Goal: Task Accomplishment & Management: Manage account settings

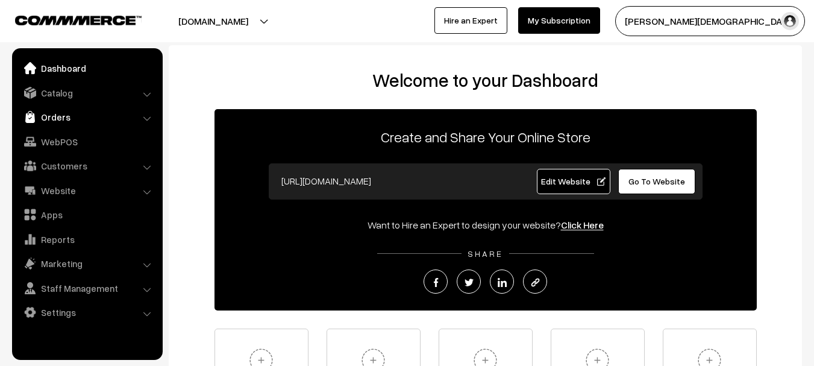
click at [36, 116] on link "Orders" at bounding box center [86, 117] width 143 height 22
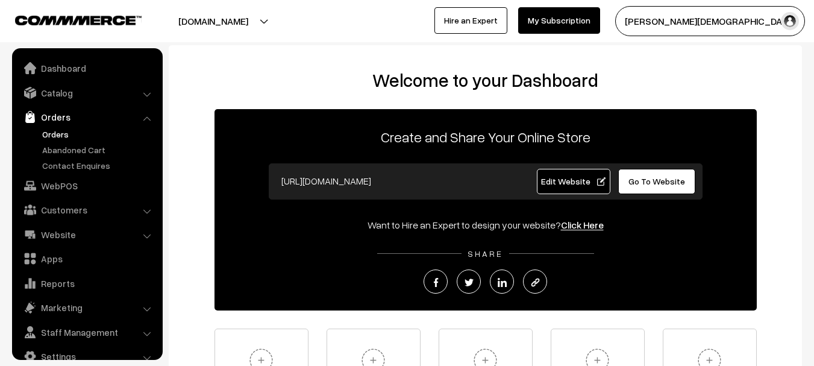
click at [49, 136] on link "Orders" at bounding box center [98, 134] width 119 height 13
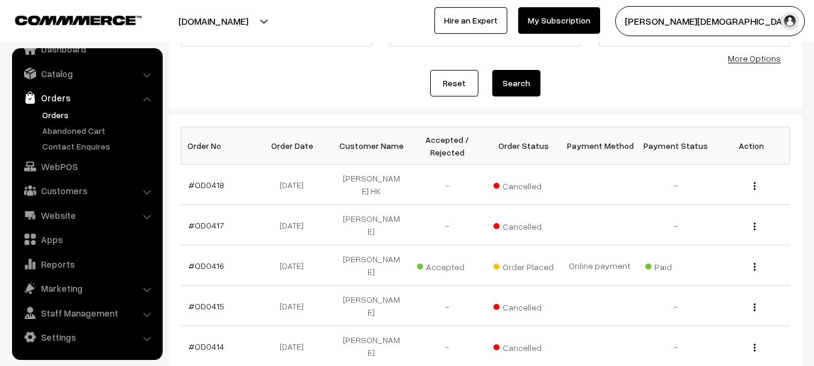
scroll to position [120, 0]
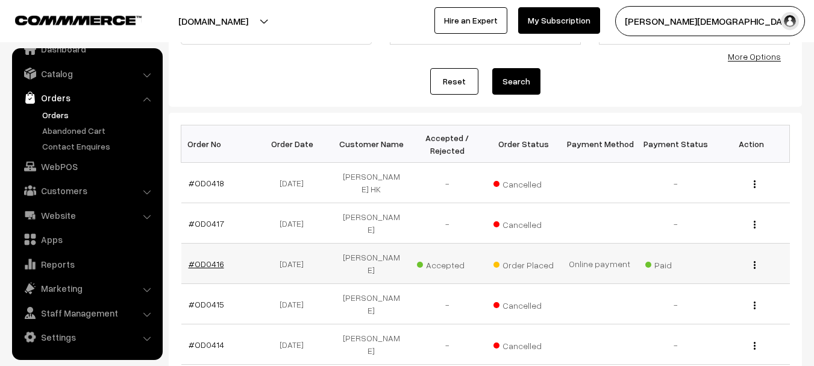
click at [210, 261] on link "#OD0416" at bounding box center [207, 263] width 36 height 10
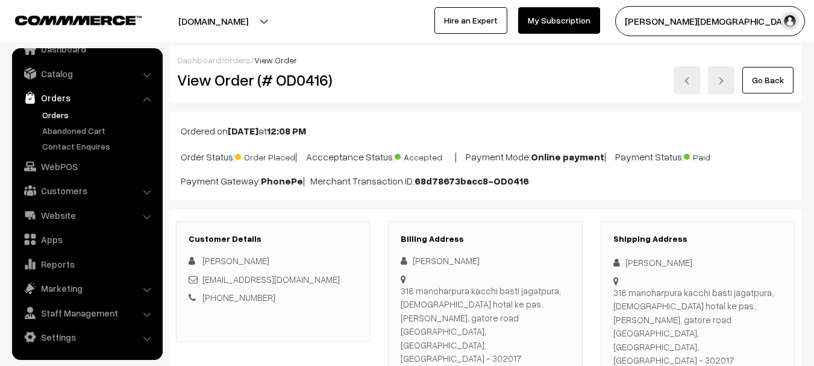
click at [298, 77] on h2 "View Order (# OD0416)" at bounding box center [273, 79] width 193 height 19
copy h2 "OD0416"
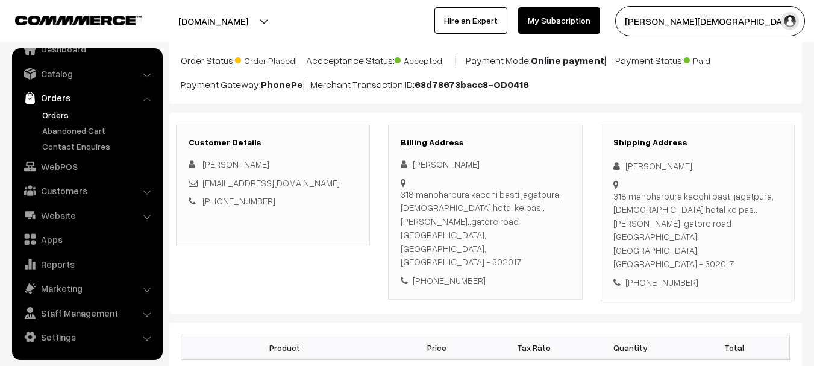
scroll to position [241, 0]
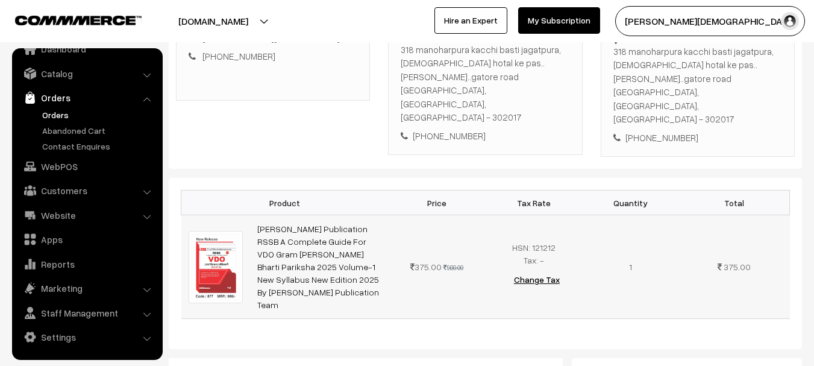
click at [207, 231] on img at bounding box center [216, 267] width 55 height 72
copy h2 "OD0416"
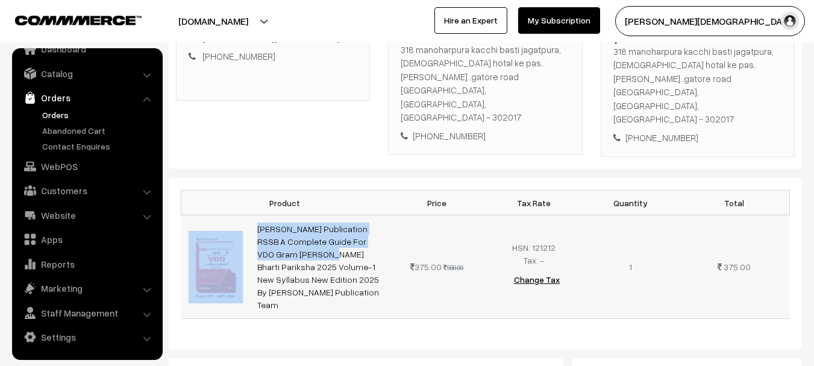
drag, startPoint x: 247, startPoint y: 178, endPoint x: 384, endPoint y: 200, distance: 139.1
click at [384, 215] on tr "Daksh Publication RSSB A Complete Guide For VDO Gram Vikas Adhikari Bharti Pari…" at bounding box center [485, 267] width 608 height 104
copy tr "Daksh Publication RSSB A Complete Guide For VDO Gram"
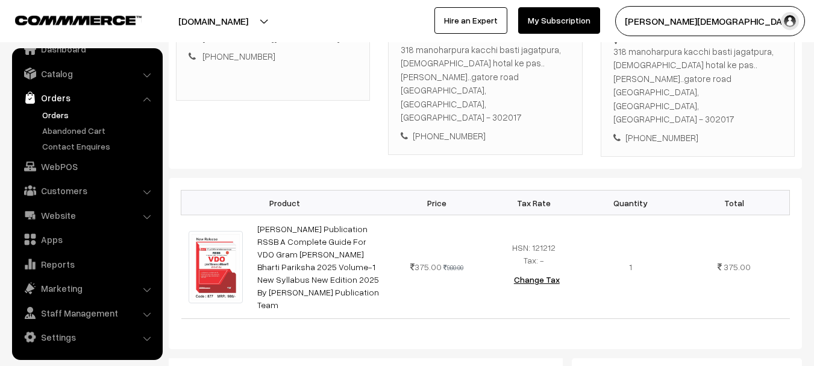
click at [260, 190] on th "Product" at bounding box center [284, 202] width 207 height 25
drag, startPoint x: 254, startPoint y: 180, endPoint x: 378, endPoint y: 202, distance: 126.1
click at [378, 215] on td "[PERSON_NAME] Publication RSSB A Complete Guide For VDO Gram [PERSON_NAME] Bhar…" at bounding box center [319, 267] width 139 height 104
copy link "Daksh Publication RSSB A Complete Guide For VDO Gram"
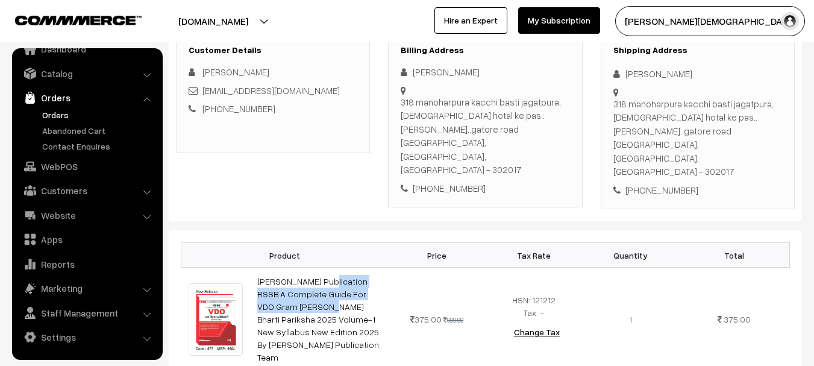
scroll to position [120, 0]
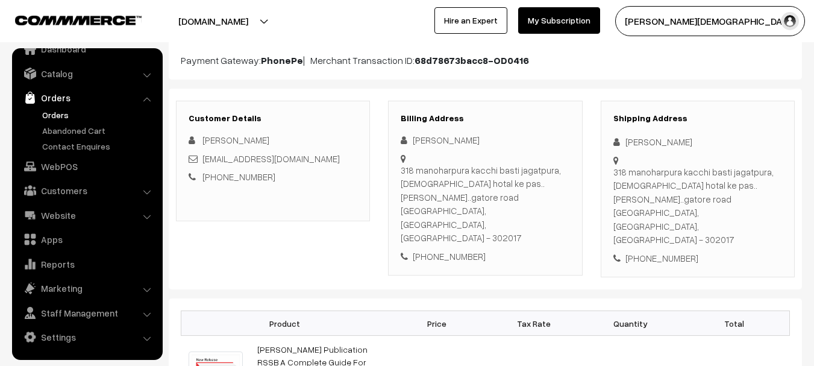
click at [637, 137] on div "[PERSON_NAME]" at bounding box center [697, 142] width 169 height 14
copy div "[PERSON_NAME]"
click at [681, 231] on div "Shipping Address Sunita Chauhan 318 manoharpura kacchi basti jagatpura, Bissmil…" at bounding box center [698, 189] width 194 height 177
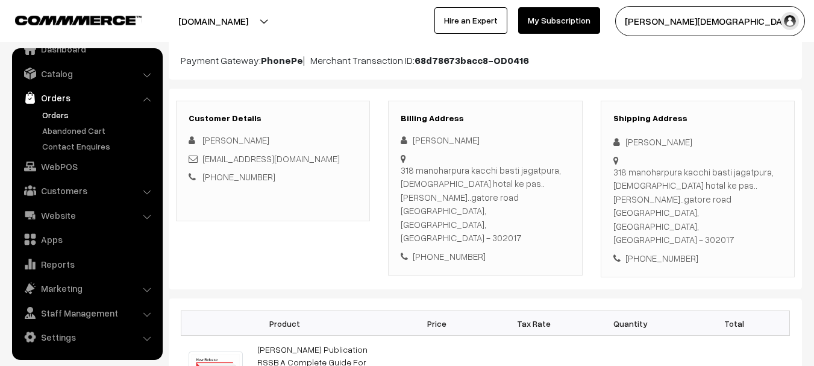
click at [681, 251] on div "+91 9667836654" at bounding box center [697, 258] width 169 height 14
copy div "9667836654"
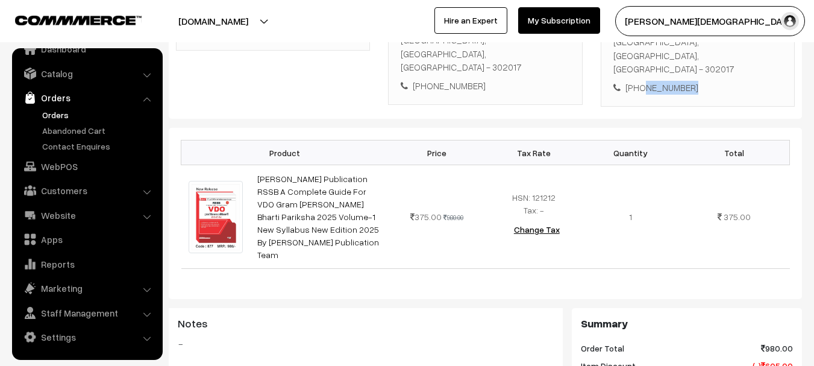
scroll to position [181, 0]
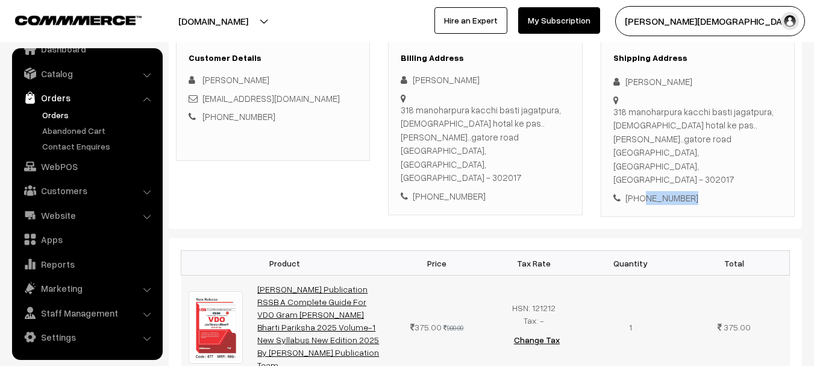
click at [305, 284] on link "Daksh Publication RSSB A Complete Guide For VDO Gram Vikas Adhikari Bharti Pari…" at bounding box center [318, 327] width 122 height 86
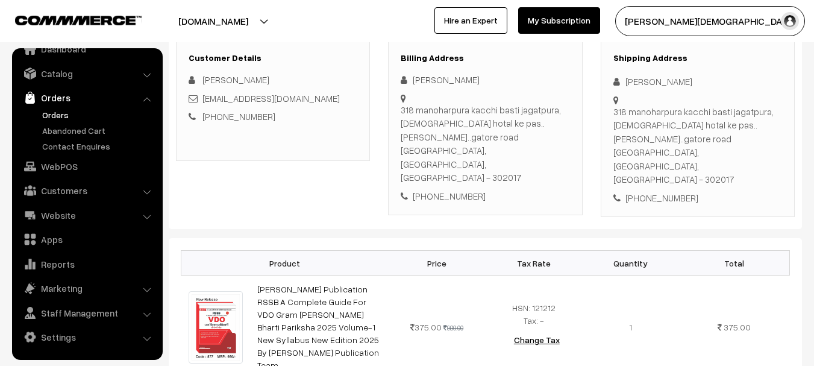
click at [675, 192] on div "Dashboard / orders / View Order View Order (# OD0416) Go Back Ordered on Sep 27…" at bounding box center [485, 340] width 633 height 952
click at [676, 191] on div "+91 9667836654" at bounding box center [697, 198] width 169 height 14
click at [682, 179] on div "Customer Details Sunita Chauhan sunitac91@gmail.com +91 9667836654 Billing Addr…" at bounding box center [485, 128] width 633 height 201
drag, startPoint x: 699, startPoint y: 160, endPoint x: 642, endPoint y: 162, distance: 57.3
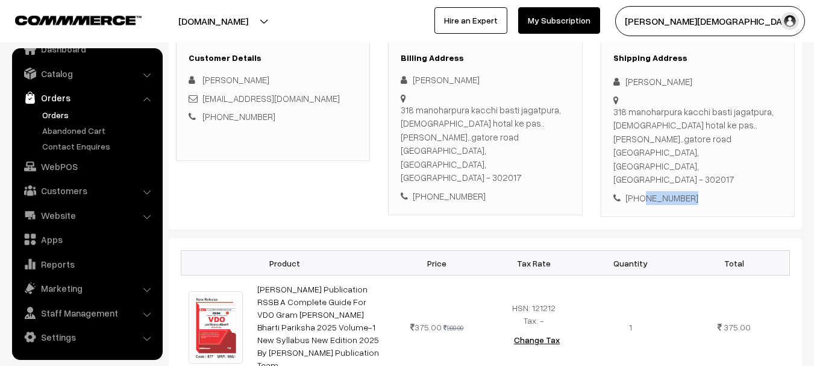
click at [641, 191] on div "+91 9667836654" at bounding box center [697, 198] width 169 height 14
copy div "9667836654"
click at [638, 79] on div "Sunita Chauhan" at bounding box center [697, 82] width 169 height 14
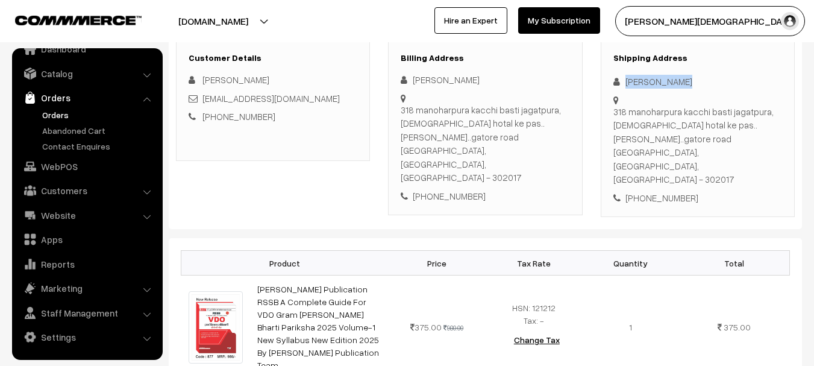
copy div "Sunita Chauhan"
copy link "sunitac91@gmail.com"
drag, startPoint x: 293, startPoint y: 101, endPoint x: 204, endPoint y: 104, distance: 89.2
click at [204, 104] on div "sunitac91@gmail.com" at bounding box center [273, 99] width 169 height 14
click at [631, 111] on div "318 manoharpura kacchi basti jagatpura, Bissmillah hotal ke pas..wali gali..gat…" at bounding box center [697, 145] width 169 height 81
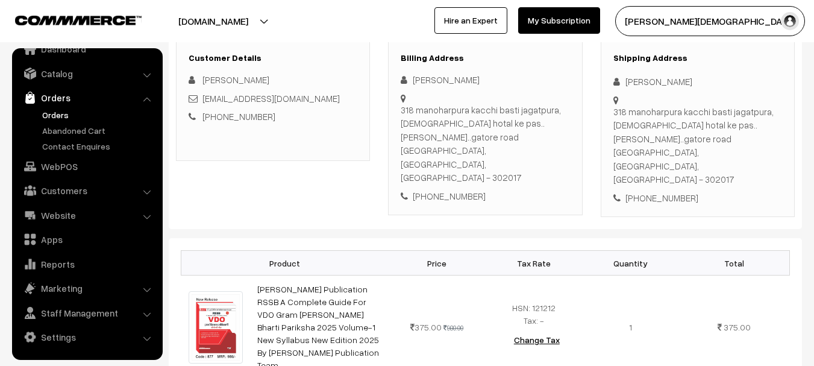
click at [631, 111] on div "318 manoharpura kacchi basti jagatpura, Bissmillah hotal ke pas..wali gali..gat…" at bounding box center [697, 145] width 169 height 81
copy div "318 manoharpura kacchi basti jagatpura, Bissmillah hotal ke pas..wali gali..gat…"
click at [708, 139] on div "318 manoharpura kacchi basti jagatpura, Bissmillah hotal ke pas..wali gali..gat…" at bounding box center [697, 145] width 169 height 81
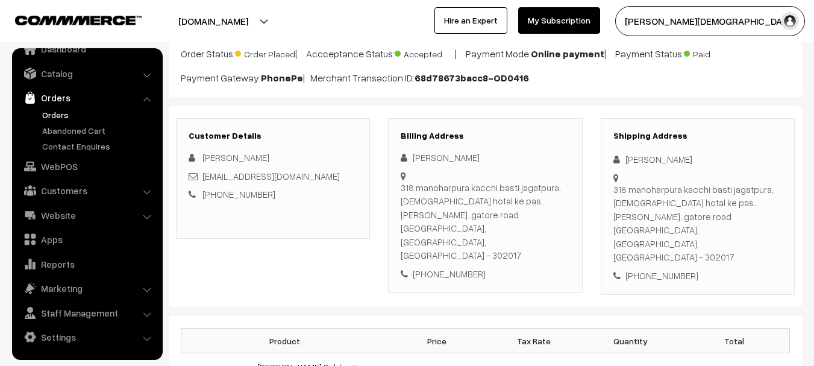
scroll to position [0, 0]
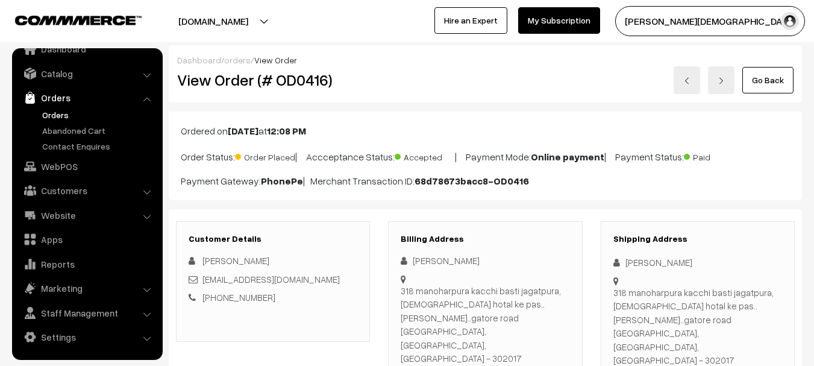
click at [296, 76] on h2 "View Order (# OD0416)" at bounding box center [273, 79] width 193 height 19
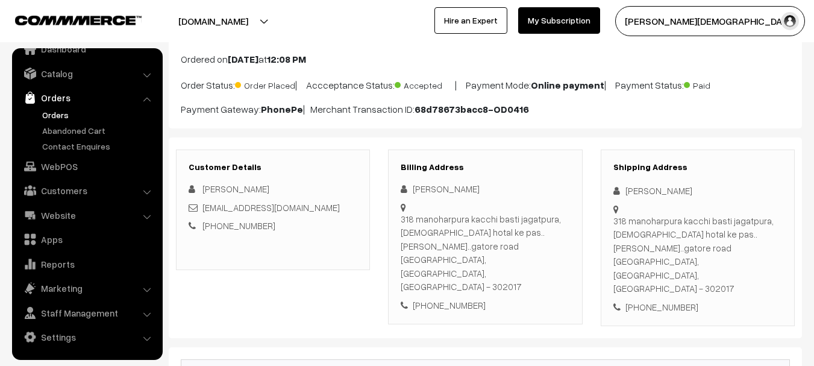
scroll to position [181, 0]
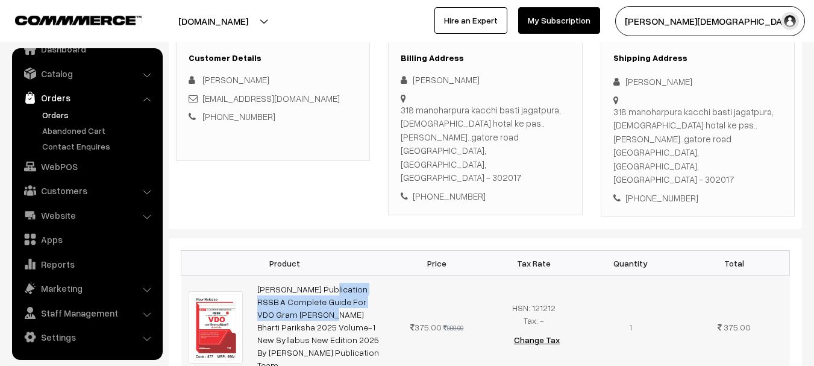
drag, startPoint x: 254, startPoint y: 242, endPoint x: 373, endPoint y: 258, distance: 120.4
click at [373, 275] on td "Daksh Publication RSSB A Complete Guide For VDO Gram Vikas Adhikari Bharti Pari…" at bounding box center [319, 327] width 139 height 104
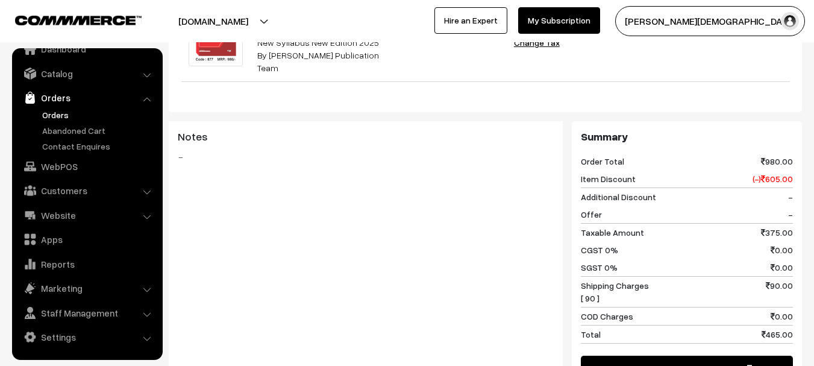
scroll to position [482, 0]
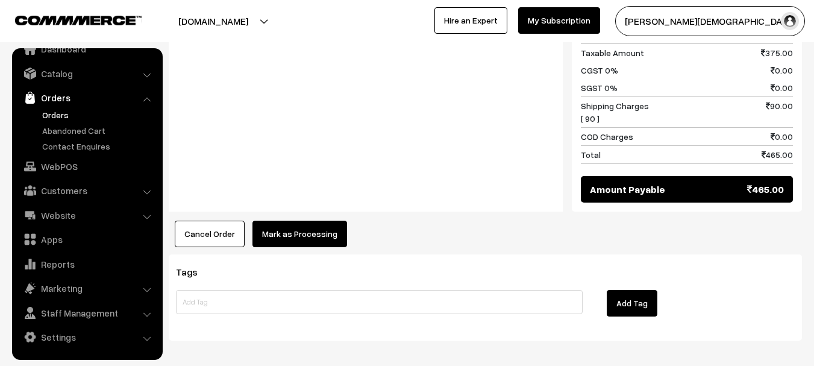
click at [323, 220] on button "Mark as Processing" at bounding box center [299, 233] width 95 height 27
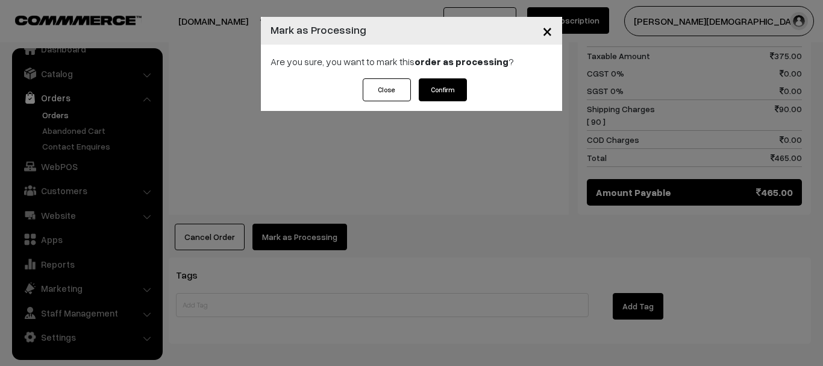
drag, startPoint x: 423, startPoint y: 164, endPoint x: 432, endPoint y: 114, distance: 51.3
click at [425, 155] on div "× Mark as Processing Are you sure, you want to mark this order as processing ? …" at bounding box center [411, 183] width 823 height 366
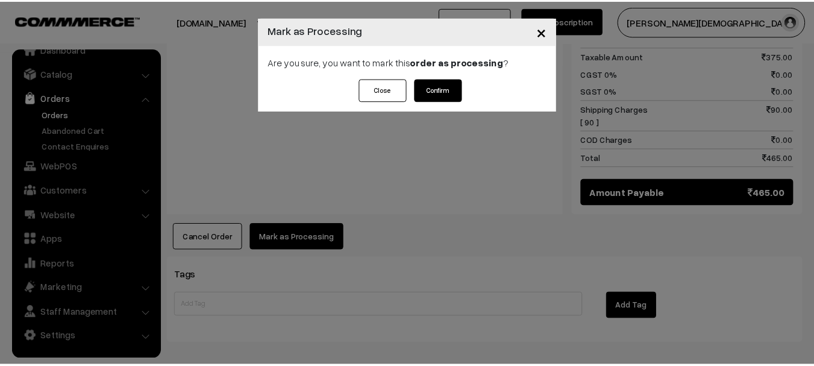
scroll to position [657, 0]
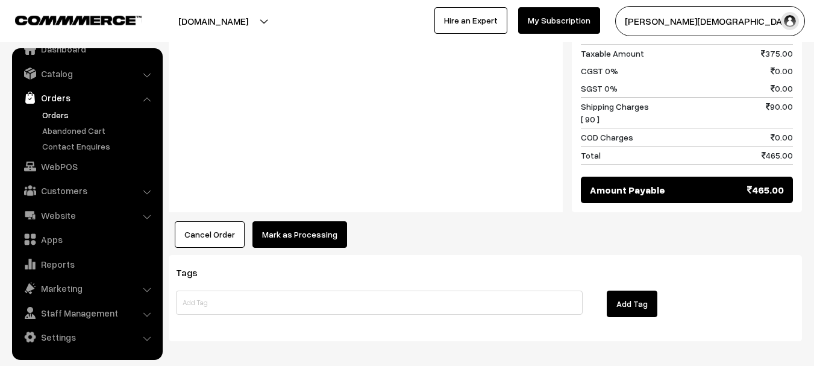
drag, startPoint x: 276, startPoint y: 196, endPoint x: 279, endPoint y: 190, distance: 7.3
click at [281, 221] on button "Mark as Processing" at bounding box center [299, 234] width 95 height 27
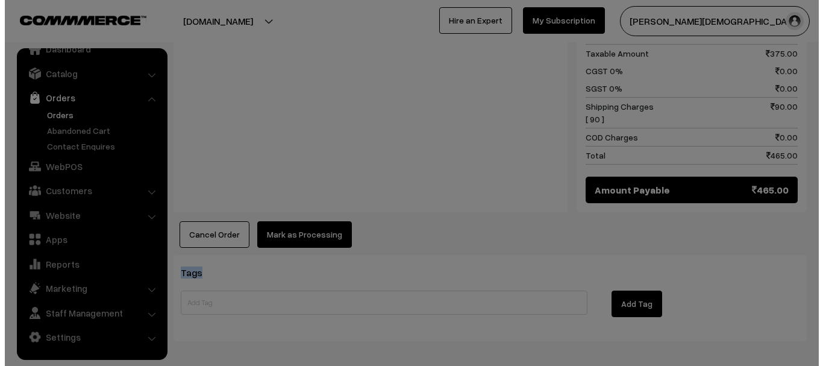
scroll to position [654, 0]
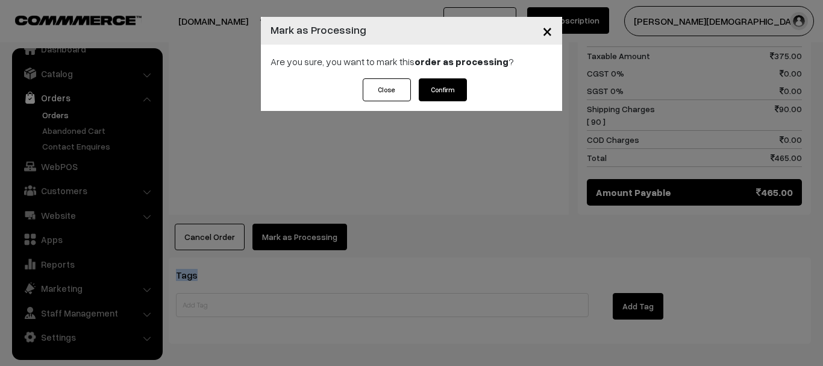
click at [432, 79] on button "Confirm" at bounding box center [443, 89] width 48 height 23
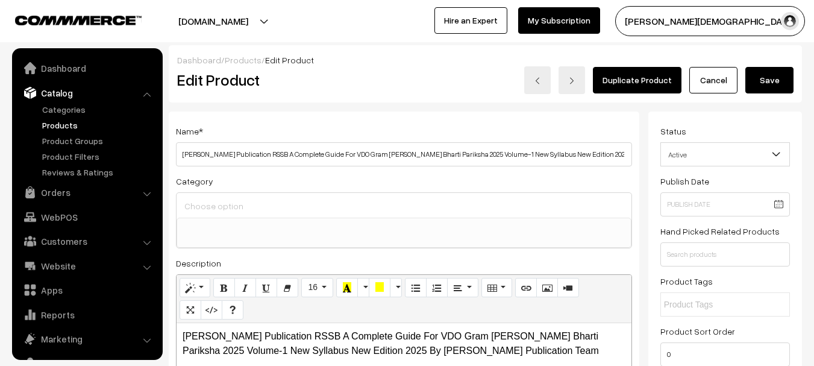
select select
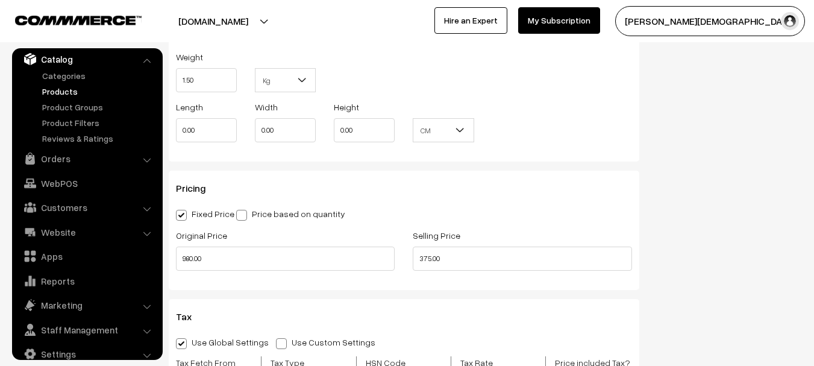
scroll to position [903, 0]
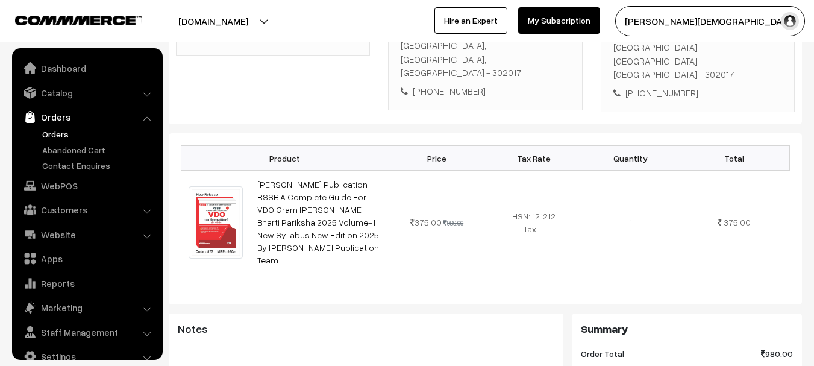
scroll to position [19, 0]
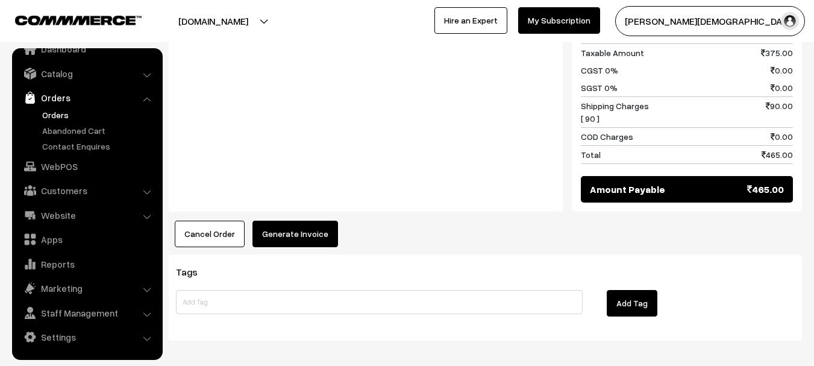
click at [322, 220] on button "Generate Invoice" at bounding box center [295, 233] width 86 height 27
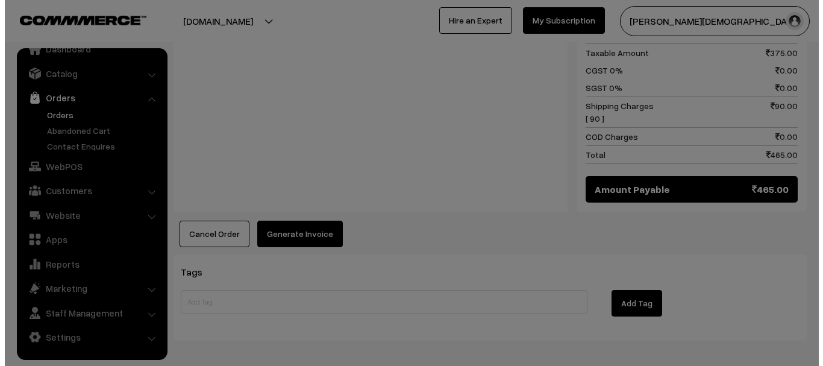
scroll to position [654, 0]
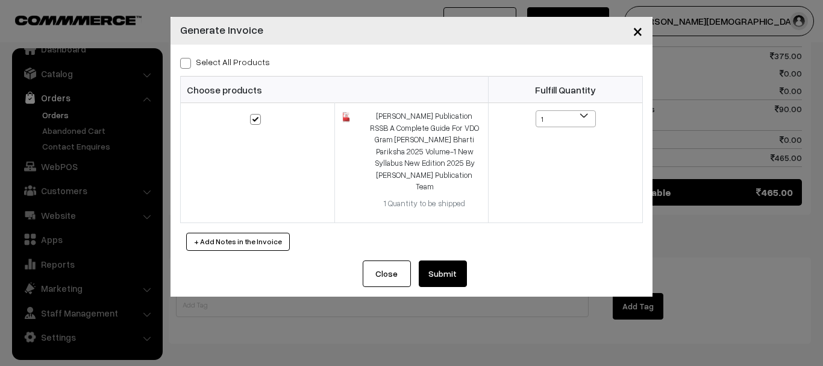
click at [450, 260] on button "Submit" at bounding box center [443, 273] width 48 height 27
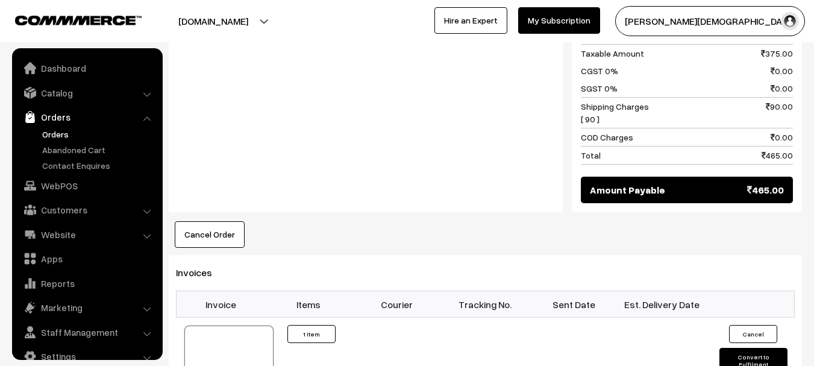
scroll to position [19, 0]
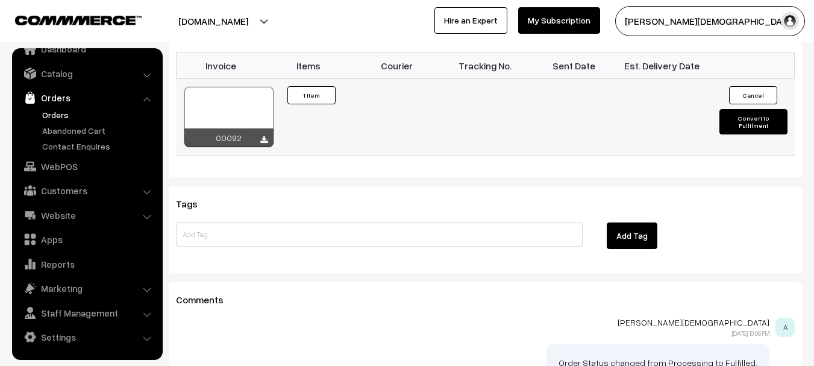
click at [740, 109] on button "Convert to Fulfilment" at bounding box center [753, 121] width 68 height 25
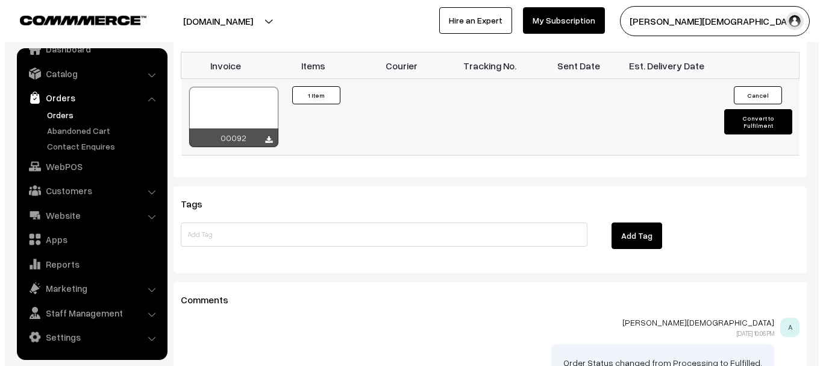
scroll to position [893, 0]
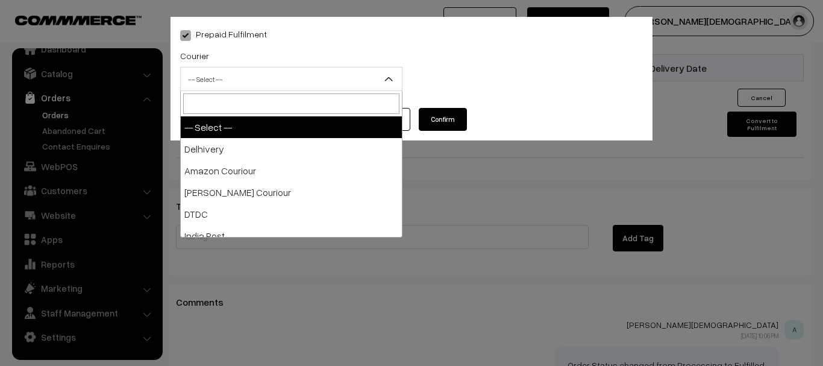
click at [286, 78] on span "-- Select --" at bounding box center [291, 79] width 221 height 21
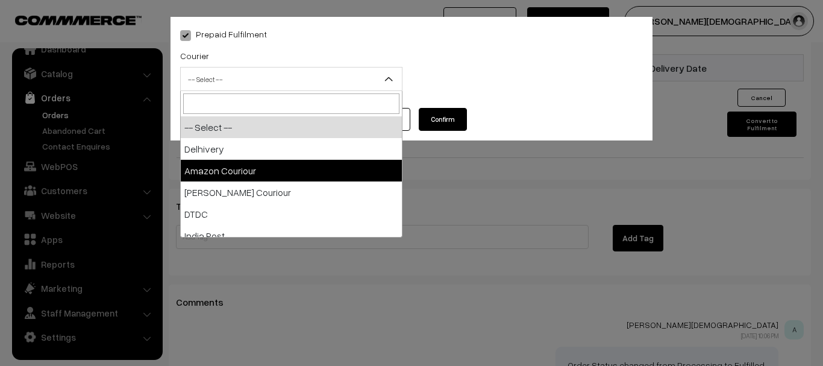
select select "2"
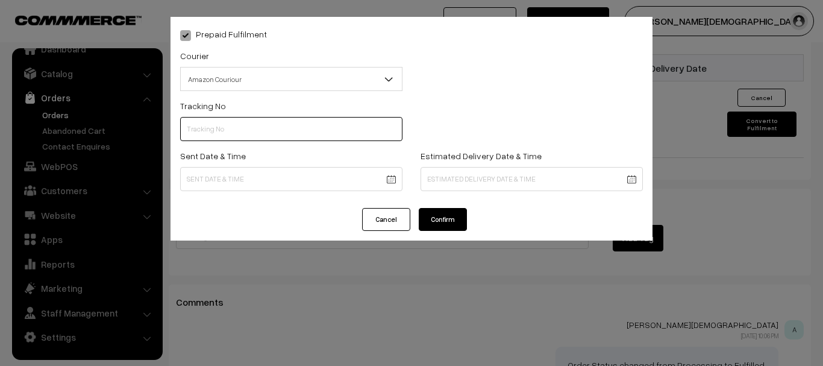
click at [260, 117] on input "text" at bounding box center [291, 129] width 222 height 24
paste input "363850809309"
type input "363850809309"
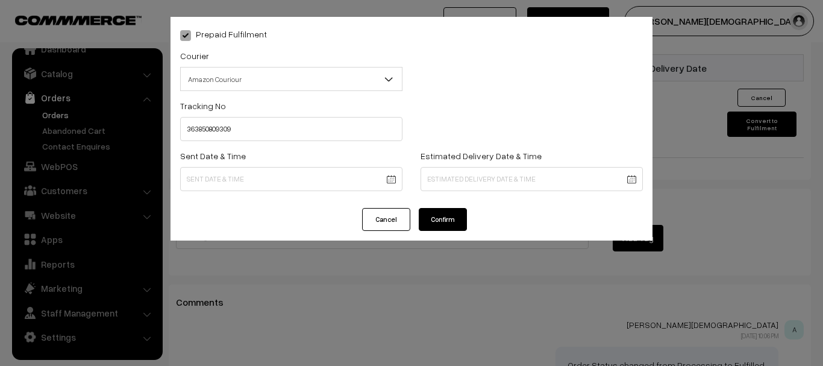
click at [252, 163] on div "Sent Date & Time" at bounding box center [291, 169] width 222 height 43
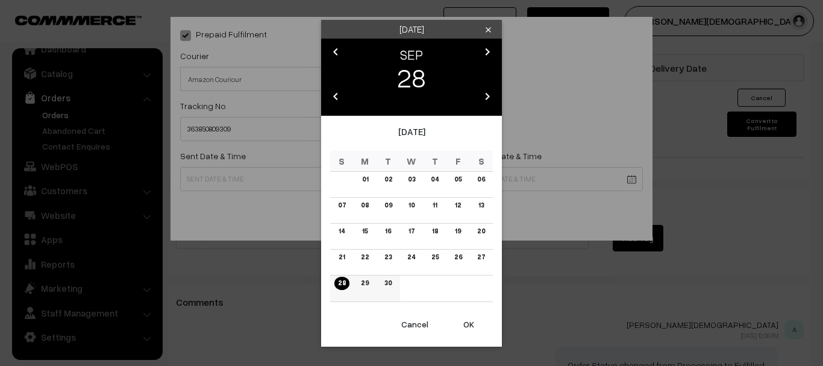
click at [361, 278] on link "29" at bounding box center [364, 282] width 15 height 13
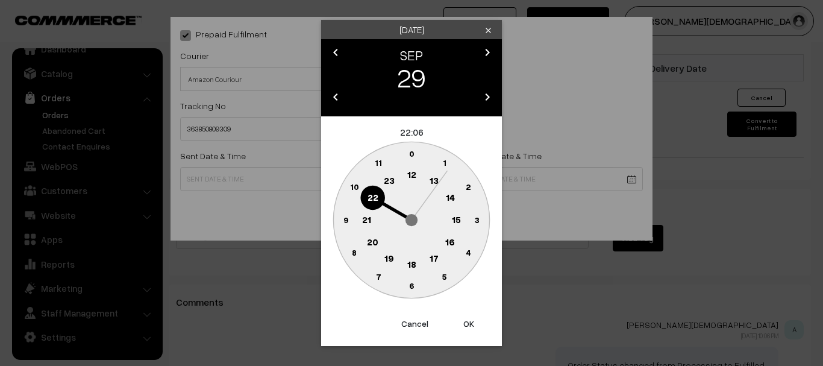
drag, startPoint x: 422, startPoint y: 308, endPoint x: 416, endPoint y: 322, distance: 15.1
click at [422, 308] on div "September 2025 S M T W T F S 01 02 03 04 05 06 07 08 09 10 11 12 13 14 15 16 17…" at bounding box center [411, 213] width 181 height 195
click at [416, 322] on button "Cancel" at bounding box center [414, 323] width 48 height 27
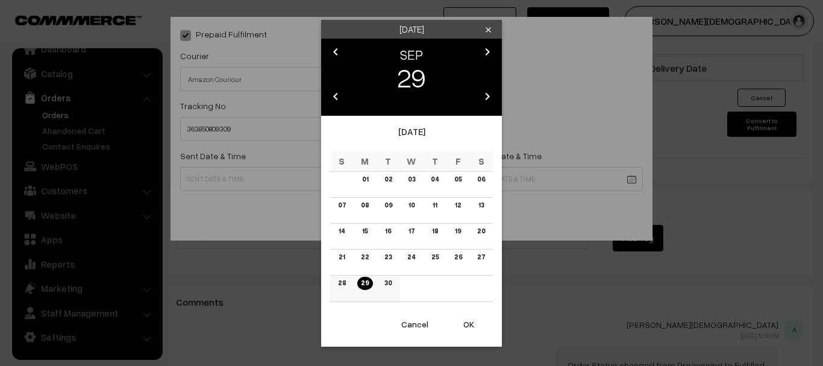
click at [338, 284] on link "28" at bounding box center [341, 282] width 15 height 13
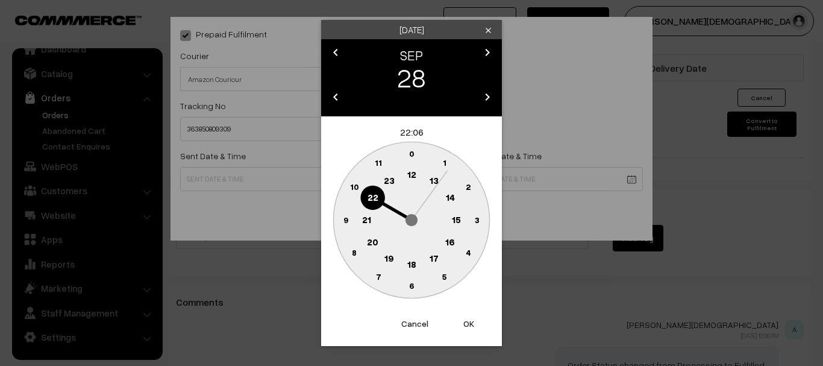
click at [418, 320] on button "Cancel" at bounding box center [414, 323] width 48 height 27
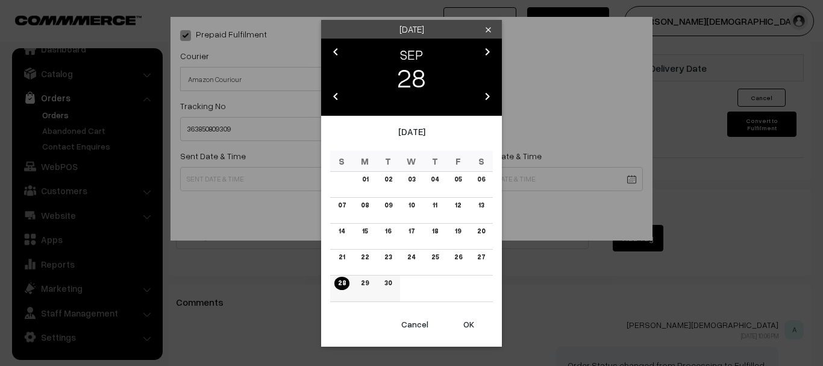
click at [370, 284] on link "29" at bounding box center [364, 282] width 15 height 13
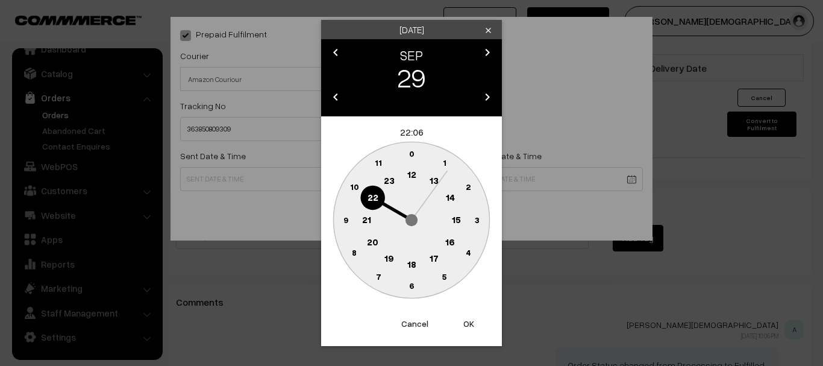
click at [415, 270] on circle at bounding box center [411, 264] width 25 height 25
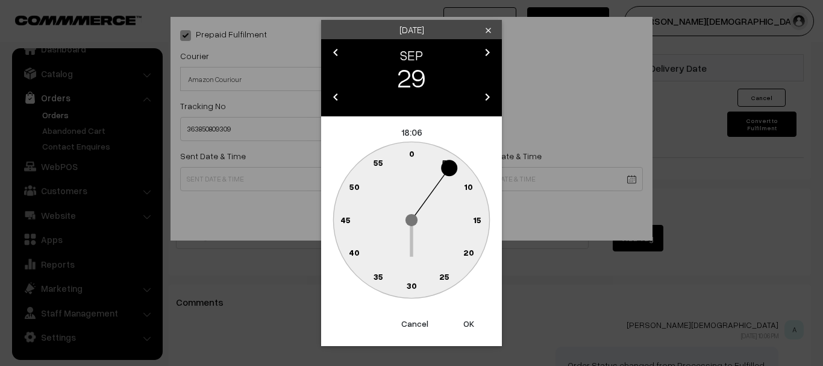
click at [417, 289] on circle at bounding box center [411, 285] width 25 height 25
type input "29-09-2025 18:30"
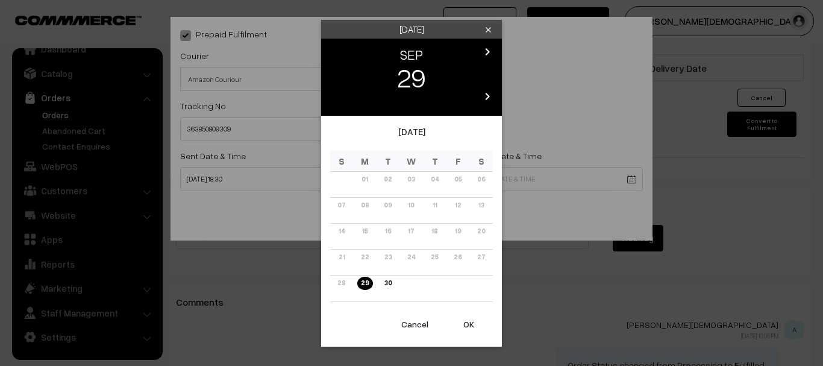
click at [490, 95] on icon "chevron_right" at bounding box center [487, 96] width 14 height 14
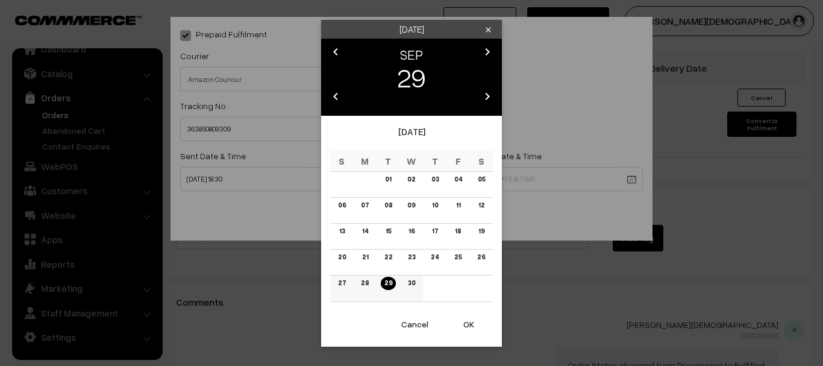
click at [419, 283] on td "30" at bounding box center [411, 288] width 23 height 26
click at [414, 284] on link "30" at bounding box center [411, 282] width 14 height 13
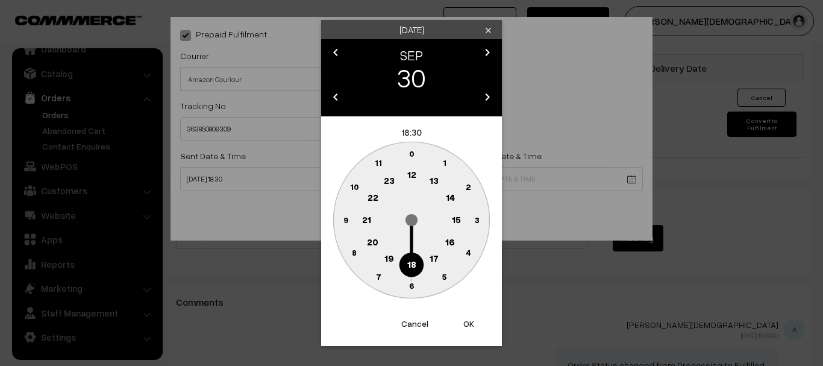
click at [484, 95] on icon "chevron_right" at bounding box center [487, 97] width 14 height 14
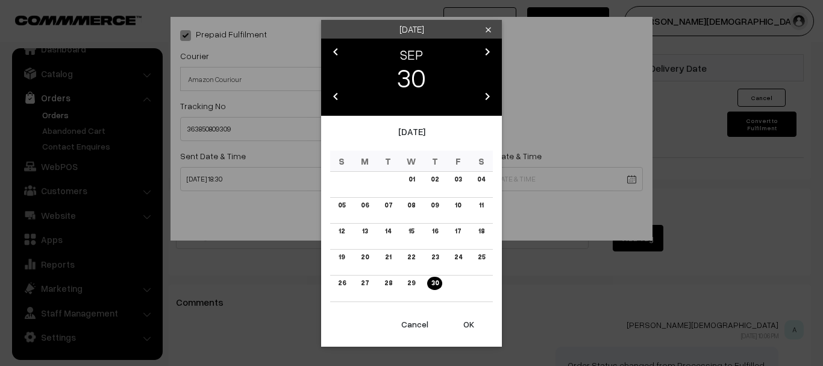
click at [484, 95] on icon "chevron_right" at bounding box center [487, 96] width 14 height 14
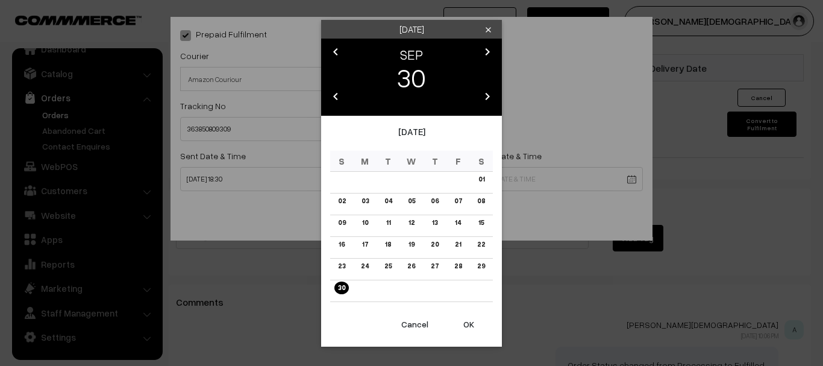
click at [485, 98] on icon "chevron_right" at bounding box center [487, 96] width 14 height 14
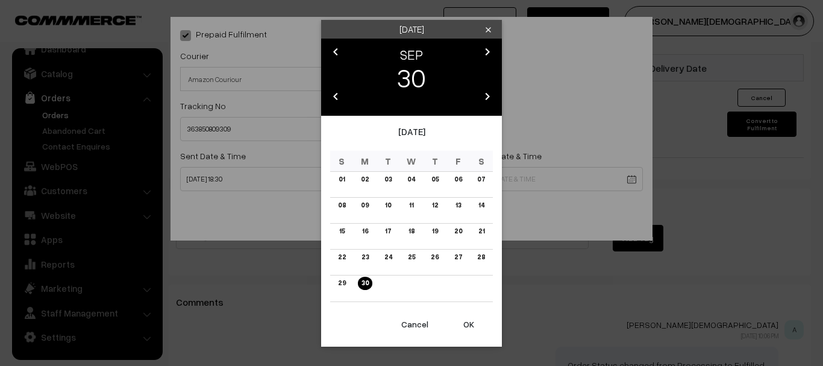
click at [498, 48] on div "chevron_left SEP chevron_right 30 chevron_left 2030 chevron_right" at bounding box center [411, 77] width 181 height 77
click at [491, 51] on icon "chevron_right" at bounding box center [487, 52] width 14 height 14
click at [478, 179] on link "05" at bounding box center [480, 179] width 14 height 13
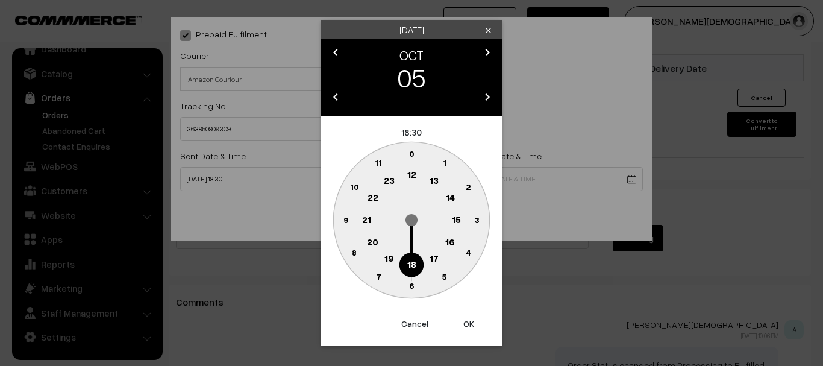
click at [410, 261] on text "18" at bounding box center [411, 263] width 9 height 11
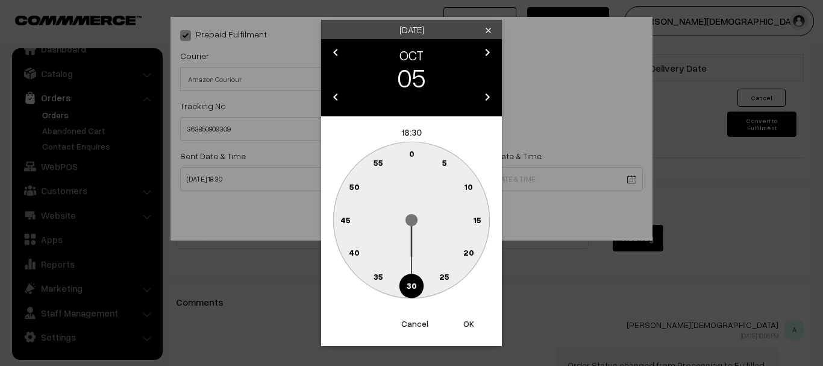
click at [417, 282] on circle at bounding box center [411, 285] width 25 height 25
type input "05-10-2030 18:30"
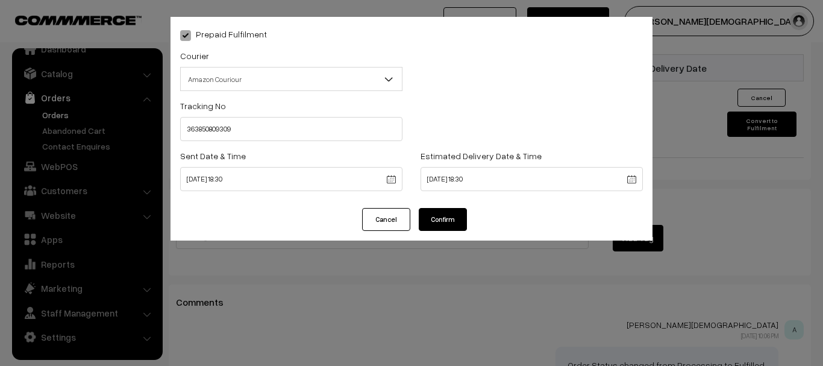
click at [451, 223] on button "Confirm" at bounding box center [443, 219] width 48 height 23
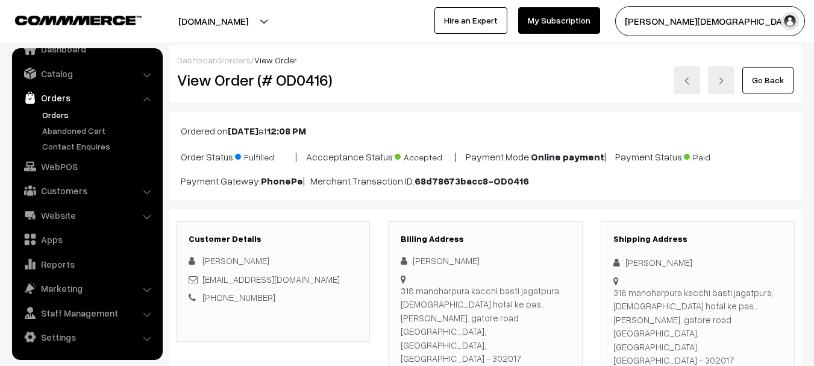
click at [62, 116] on link "Orders" at bounding box center [98, 114] width 119 height 13
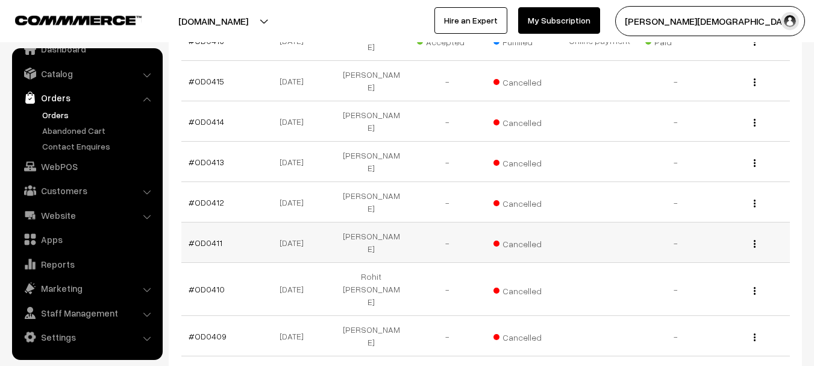
scroll to position [395, 0]
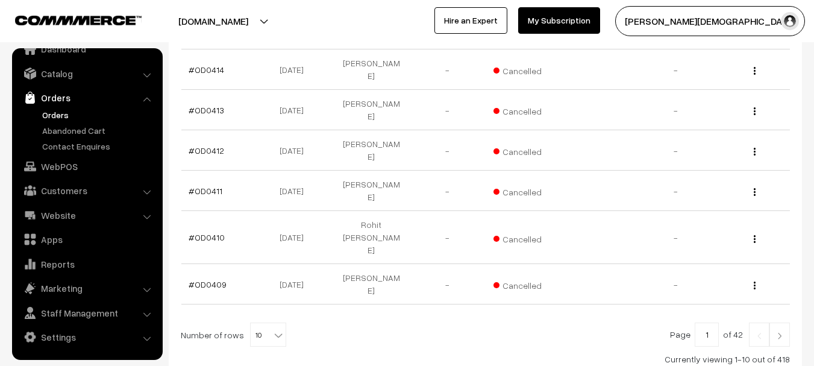
click at [783, 332] on img at bounding box center [779, 335] width 11 height 7
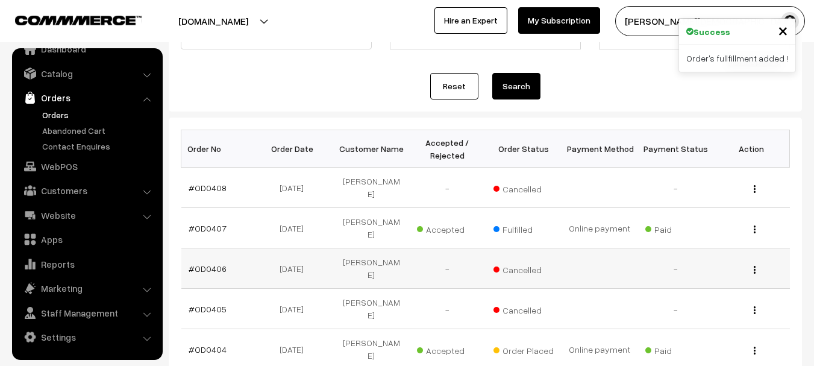
scroll to position [120, 0]
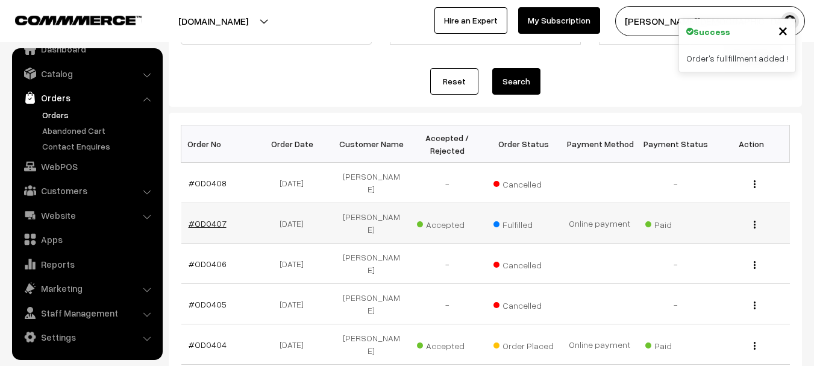
click at [193, 218] on link "#OD0407" at bounding box center [208, 223] width 38 height 10
